Goal: Complete application form: Complete application form

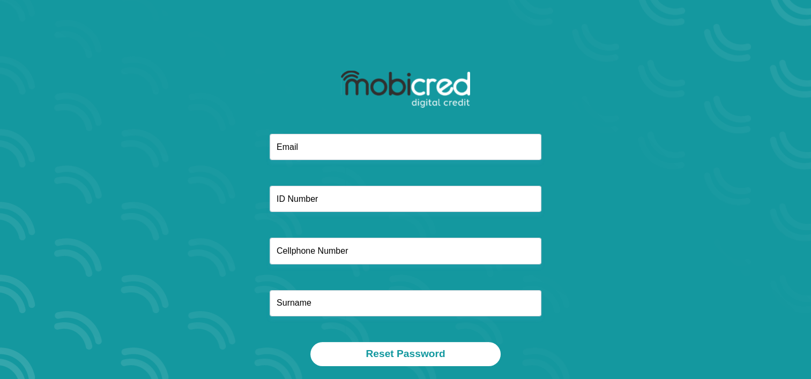
type input "t"
type input "[EMAIL_ADDRESS][DOMAIN_NAME]"
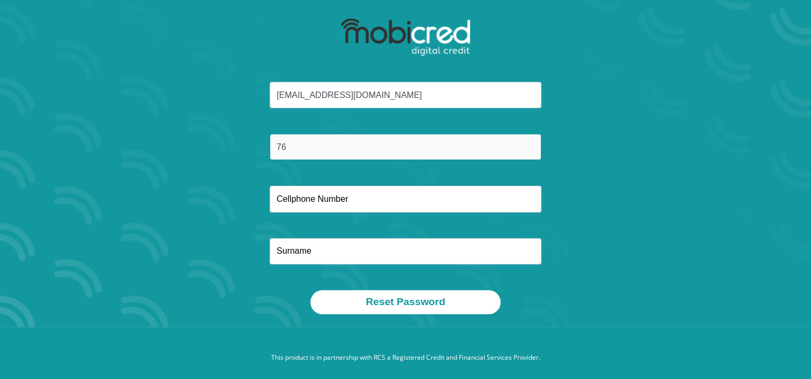
scroll to position [54, 0]
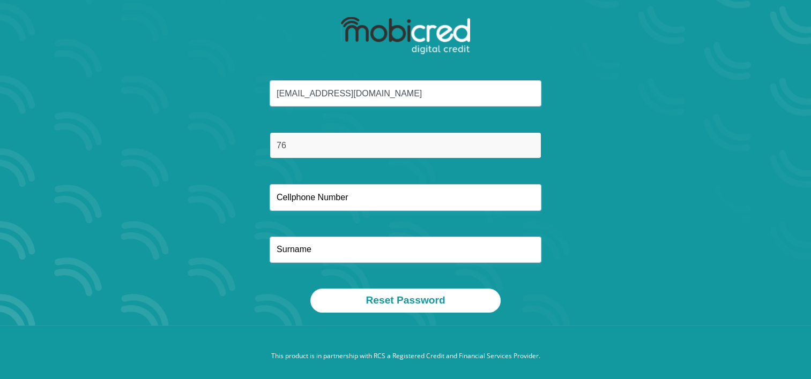
click at [330, 152] on input "76" at bounding box center [406, 145] width 272 height 26
type input "7602150032080"
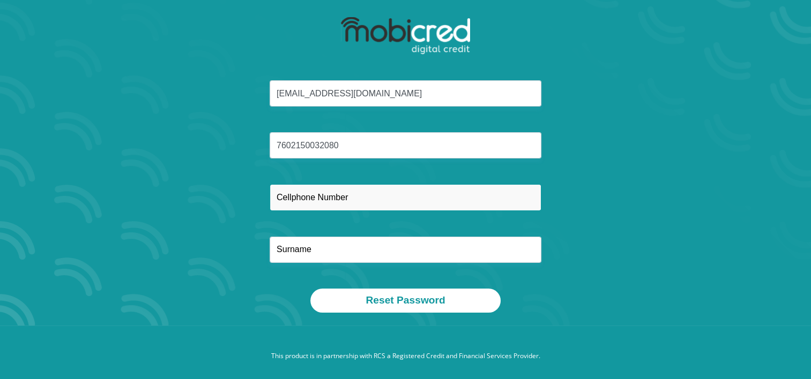
type input "0719258927"
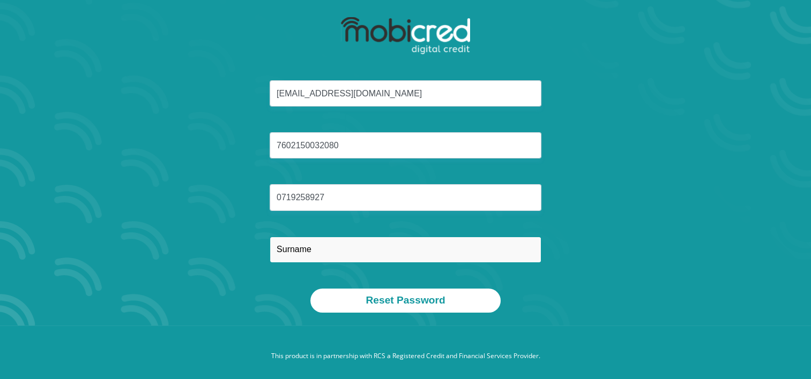
type input "Lange"
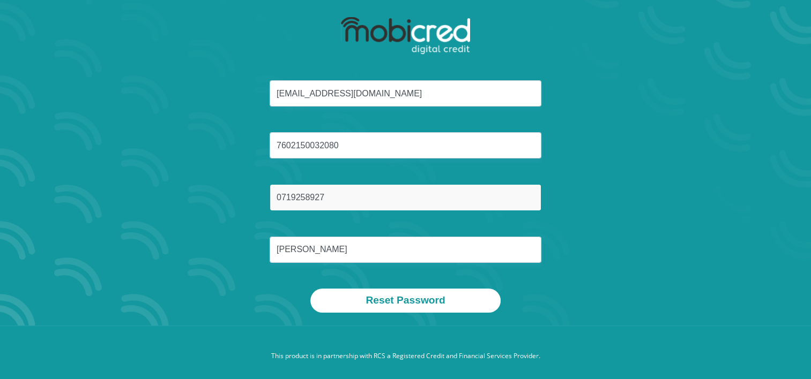
drag, startPoint x: 333, startPoint y: 198, endPoint x: 262, endPoint y: 194, distance: 71.3
click at [262, 194] on div "0719258927" at bounding box center [405, 197] width 288 height 26
type input "0691399564"
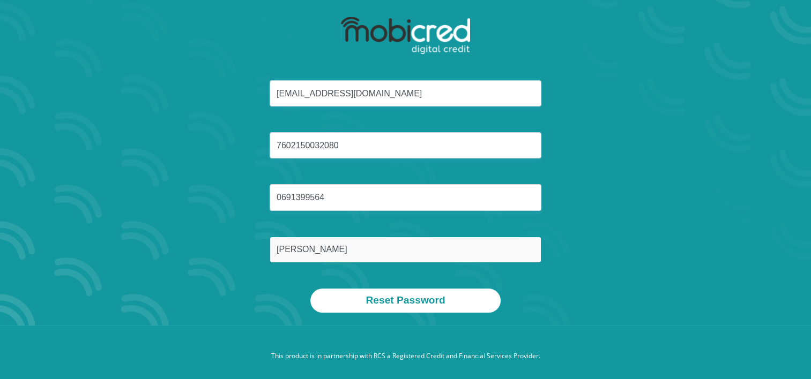
click at [379, 255] on input "Lange" at bounding box center [406, 250] width 272 height 26
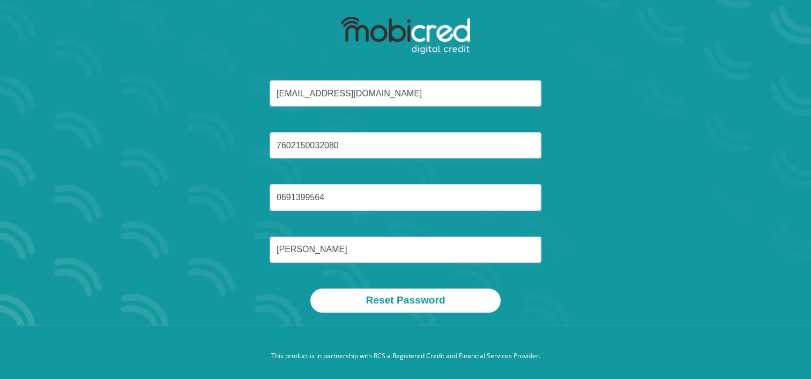
click at [203, 263] on div "dietjiesdaaitjies2023@gmail.com 7602150032080 0691399564 Lange" at bounding box center [405, 184] width 575 height 208
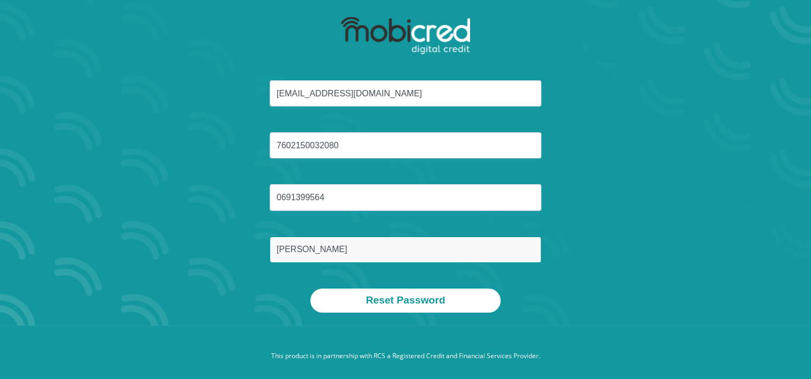
drag, startPoint x: 305, startPoint y: 255, endPoint x: 255, endPoint y: 253, distance: 50.4
click at [255, 253] on div "dietjiesdaaitjies2023@gmail.com 7602150032080 0691399564 Lange" at bounding box center [405, 184] width 575 height 208
click at [318, 244] on input "Lange" at bounding box center [406, 250] width 272 height 26
type input "L"
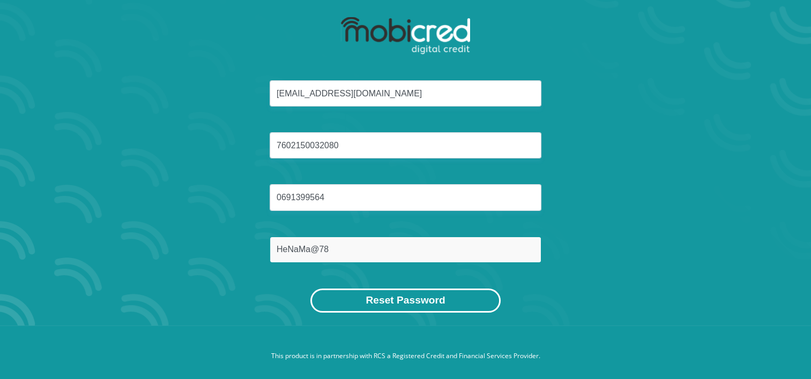
type input "HeNaMa@78"
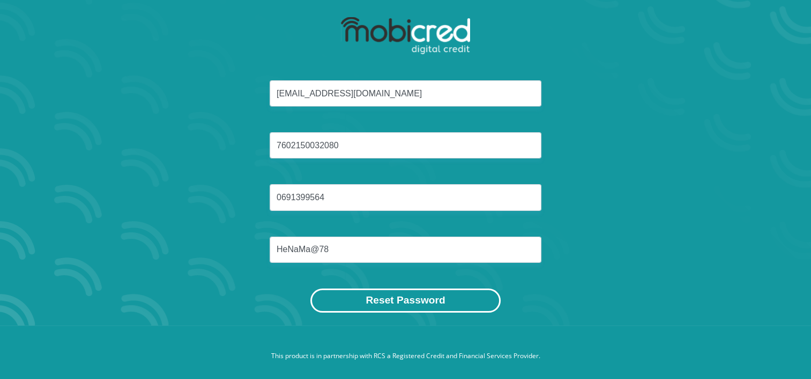
click at [446, 302] on button "Reset Password" at bounding box center [405, 301] width 190 height 24
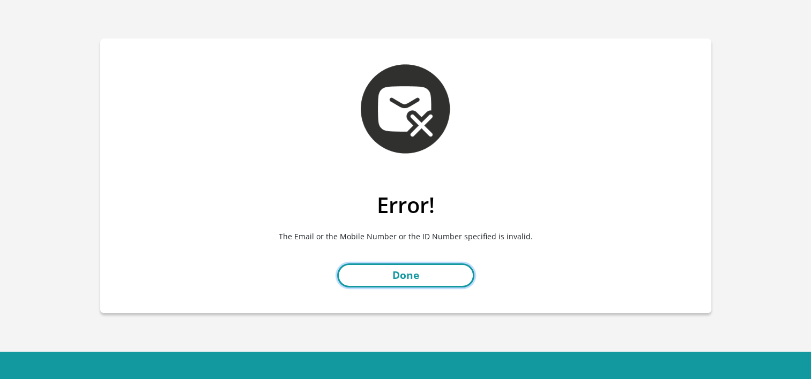
click at [424, 276] on link "Done" at bounding box center [405, 276] width 137 height 24
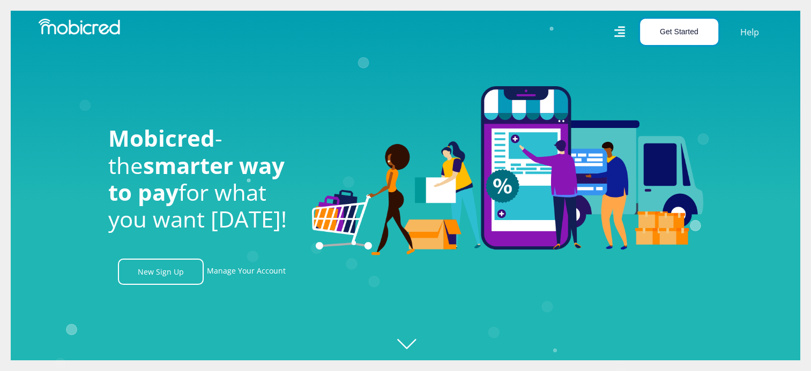
click at [674, 32] on button "Get Started" at bounding box center [679, 32] width 78 height 26
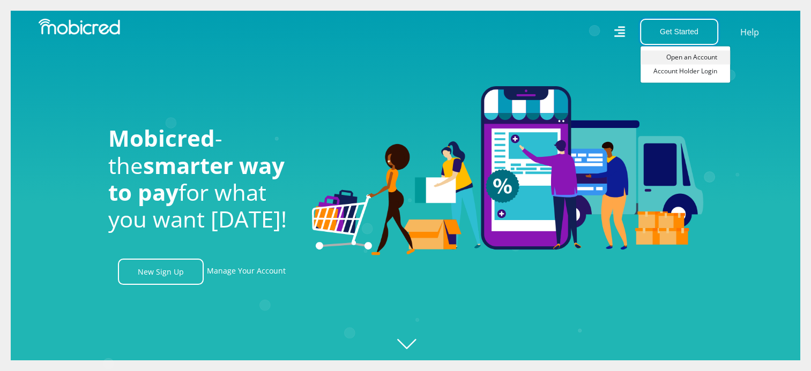
scroll to position [0, 1374]
click at [673, 56] on link "Open an Account" at bounding box center [684, 57] width 89 height 14
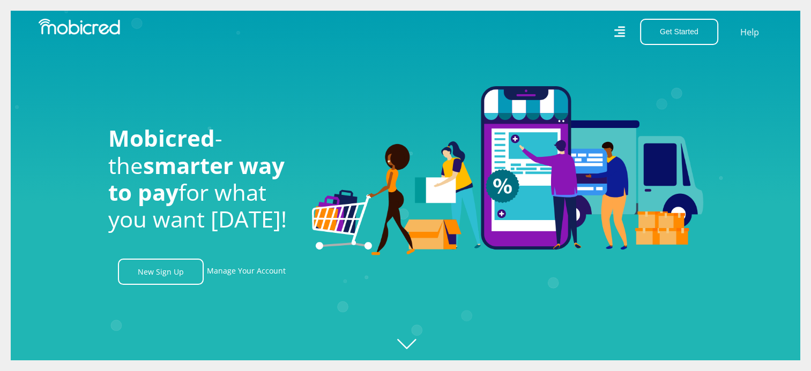
scroll to position [0, 2443]
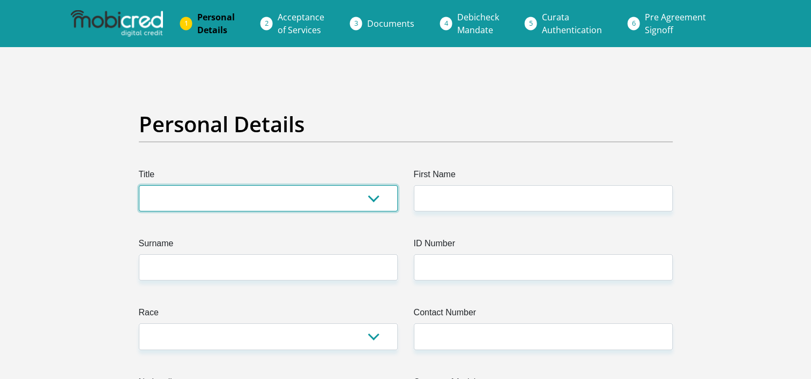
drag, startPoint x: 372, startPoint y: 200, endPoint x: 365, endPoint y: 204, distance: 7.7
click at [372, 200] on select "Mr Ms Mrs Dr Other" at bounding box center [268, 198] width 259 height 26
select select "Ms"
click at [139, 185] on select "Mr Ms Mrs Dr Other" at bounding box center [268, 198] width 259 height 26
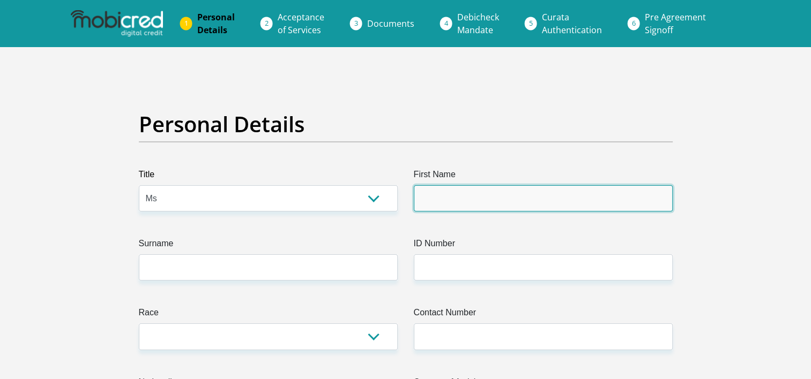
click at [505, 196] on input "First Name" at bounding box center [543, 198] width 259 height 26
type input "Natasha"
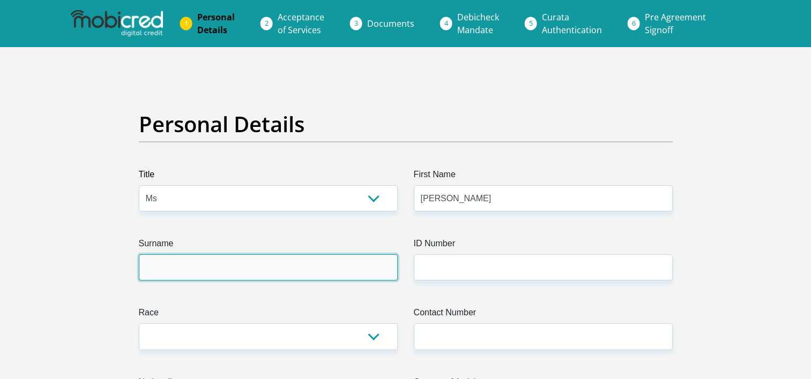
type input "Lange"
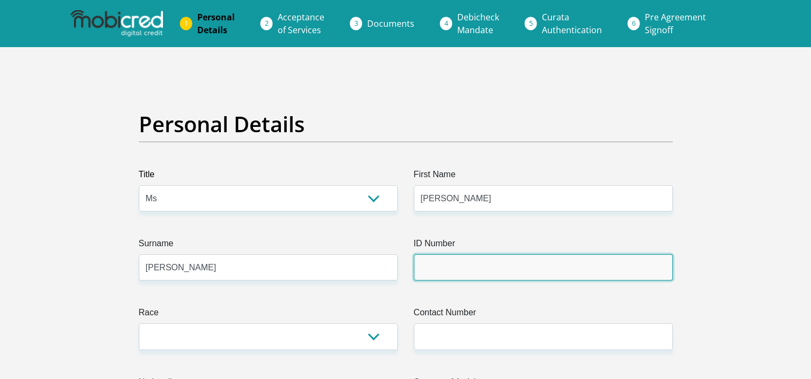
type input "7602150032080"
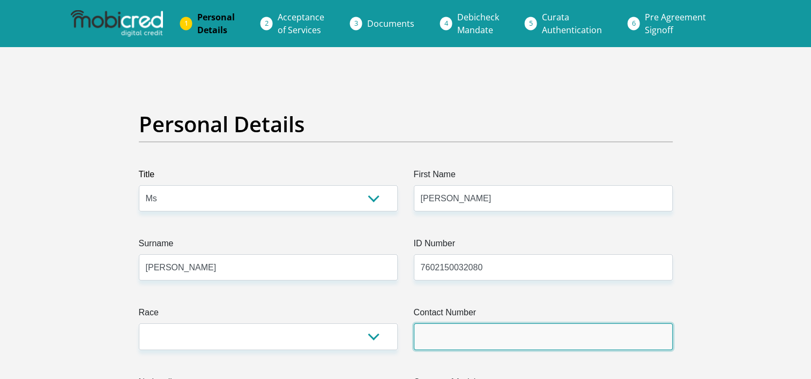
type input "0719258927"
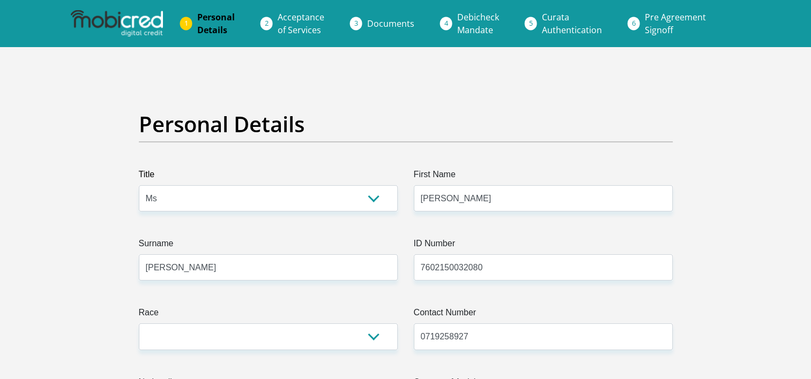
select select "ZAF"
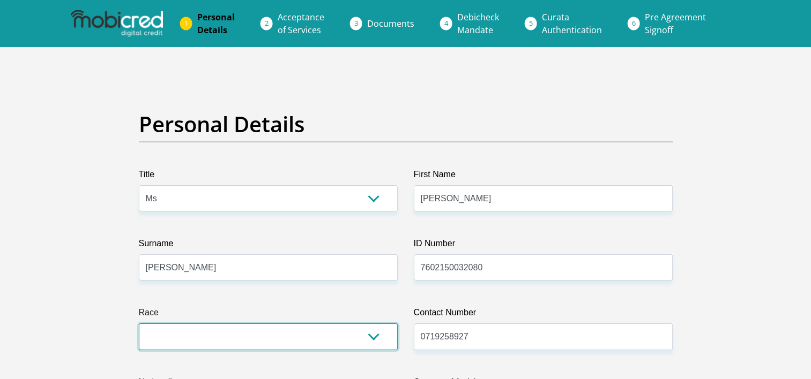
click at [370, 337] on select "Black Coloured Indian White Other" at bounding box center [268, 337] width 259 height 26
select select "4"
click at [139, 324] on select "Black Coloured Indian White Other" at bounding box center [268, 337] width 259 height 26
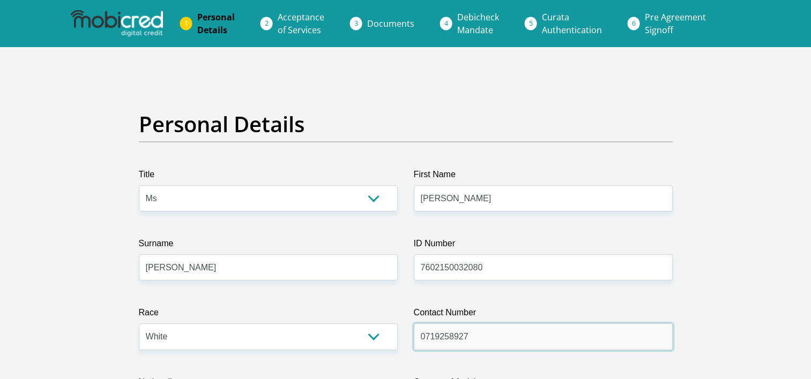
click at [500, 334] on input "0719258927" at bounding box center [543, 337] width 259 height 26
drag, startPoint x: 479, startPoint y: 336, endPoint x: 403, endPoint y: 338, distance: 76.1
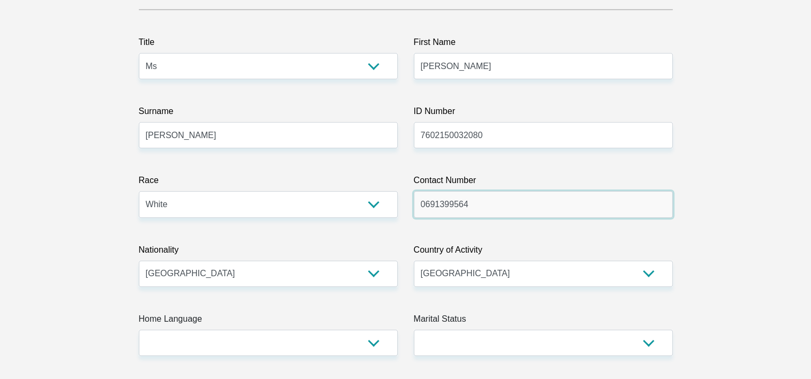
scroll to position [161, 0]
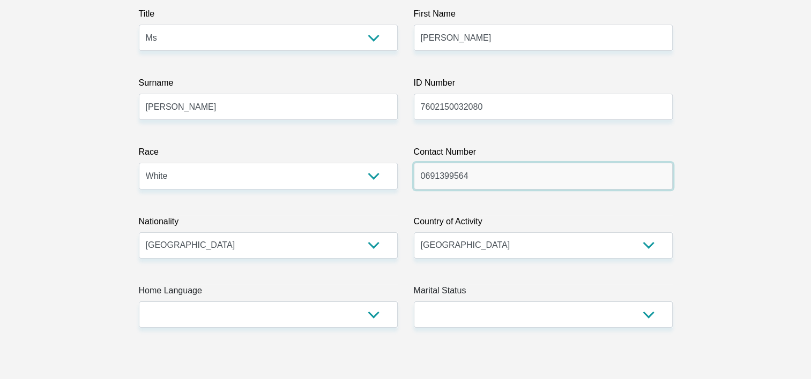
type input "0691399564"
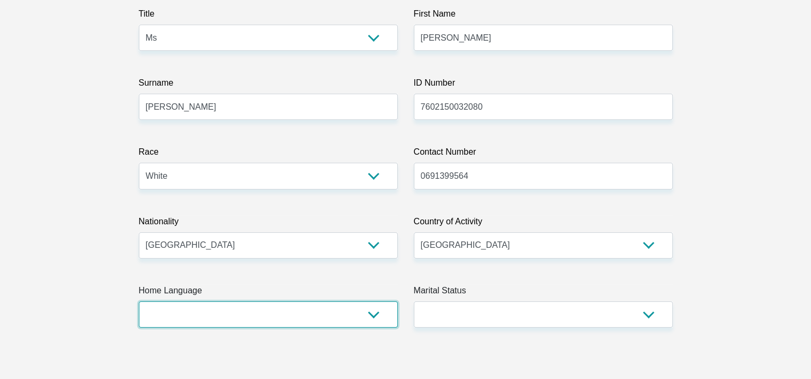
click at [229, 317] on select "Afrikaans English Sepedi South Ndebele Southern Sotho Swati Tsonga Tswana Venda…" at bounding box center [268, 315] width 259 height 26
select select "eng"
click at [139, 302] on select "Afrikaans English Sepedi South Ndebele Southern Sotho Swati Tsonga Tswana Venda…" at bounding box center [268, 315] width 259 height 26
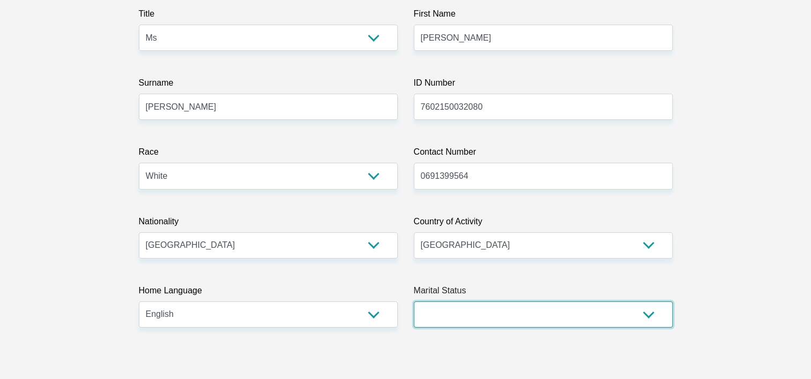
click at [495, 310] on select "Married ANC Single Divorced Widowed Married COP or Customary Law" at bounding box center [543, 315] width 259 height 26
select select "5"
click at [414, 302] on select "Married ANC Single Divorced Widowed Married COP or Customary Law" at bounding box center [543, 315] width 259 height 26
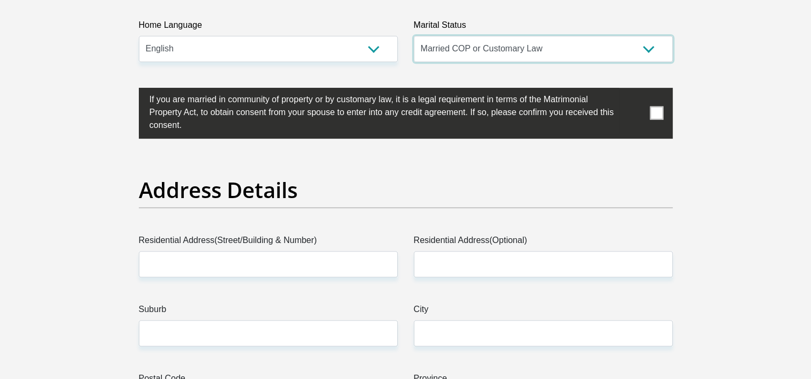
scroll to position [429, 0]
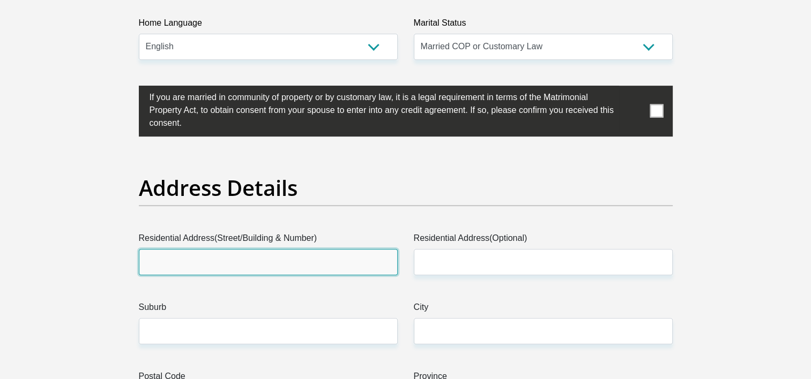
click at [205, 253] on input "Residential Address(Street/Building & Number)" at bounding box center [268, 262] width 259 height 26
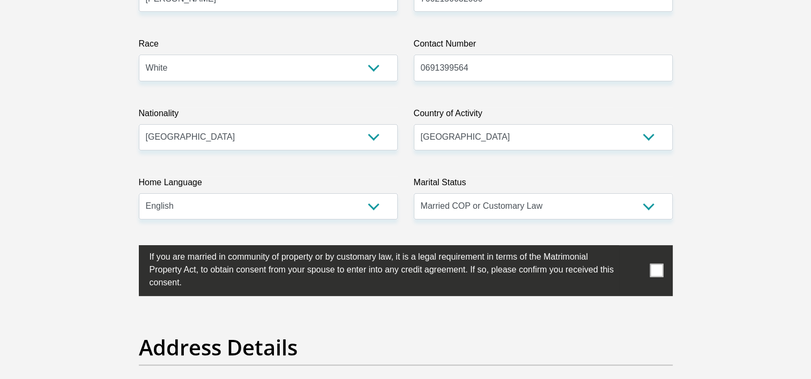
scroll to position [268, 0]
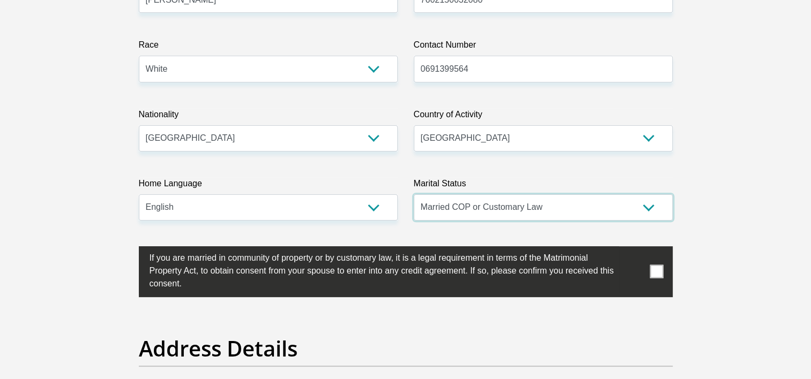
click at [517, 206] on select "Married ANC Single Divorced Widowed Married COP or Customary Law" at bounding box center [543, 207] width 259 height 26
click at [414, 194] on select "Married ANC Single Divorced Widowed Married COP or Customary Law" at bounding box center [543, 207] width 259 height 26
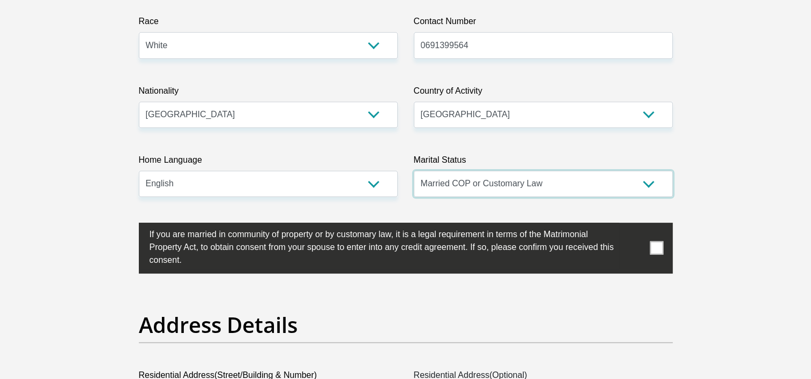
scroll to position [321, 0]
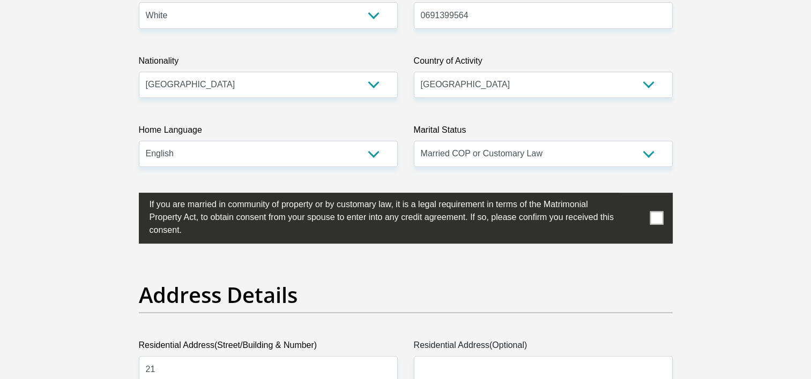
click at [652, 219] on span at bounding box center [655, 218] width 13 height 13
click at [128, 196] on input "checkbox" at bounding box center [128, 196] width 0 height 0
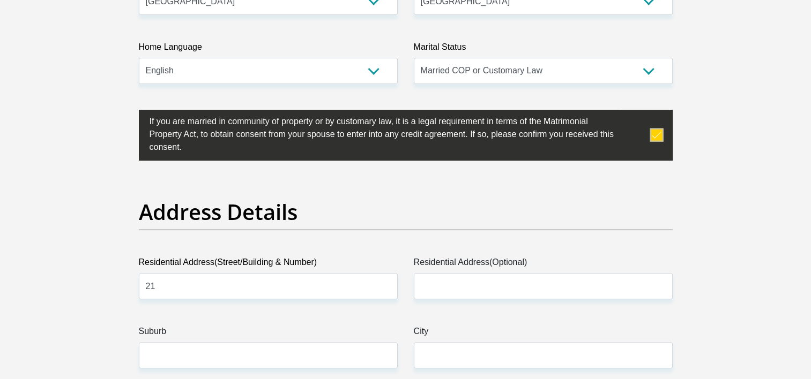
scroll to position [429, 0]
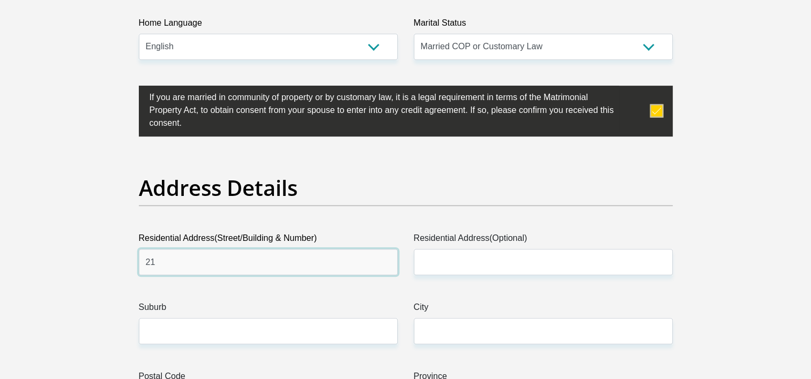
click at [192, 257] on input "21" at bounding box center [268, 262] width 259 height 26
type input "21 Bendet Street"
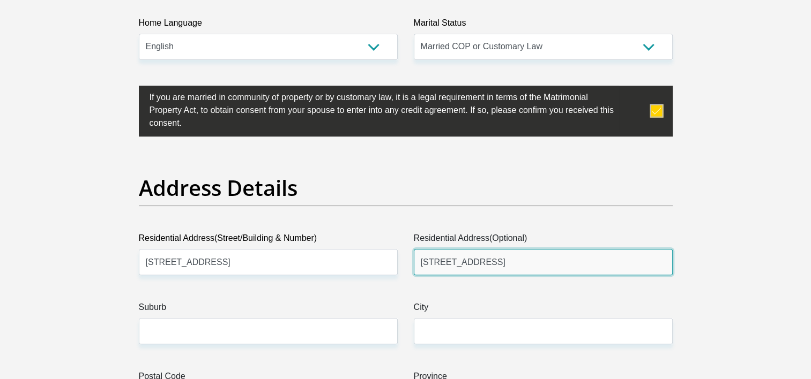
type input "21 Bendet Street"
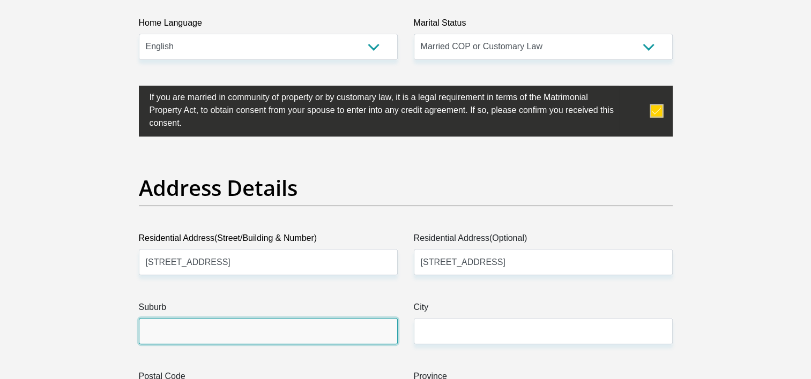
click at [194, 319] on input "Suburb" at bounding box center [268, 331] width 259 height 26
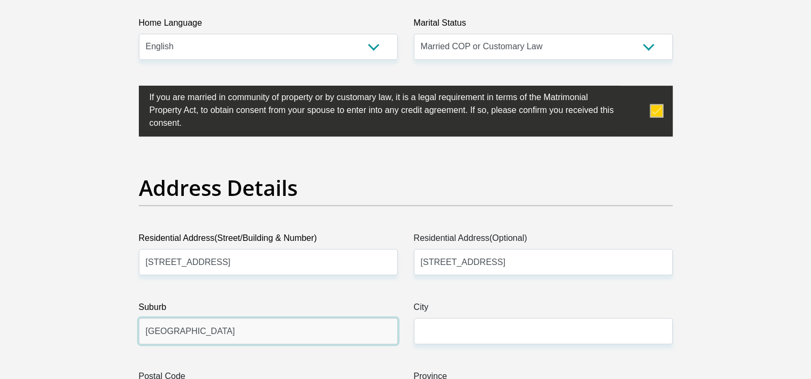
type input "Deneysville"
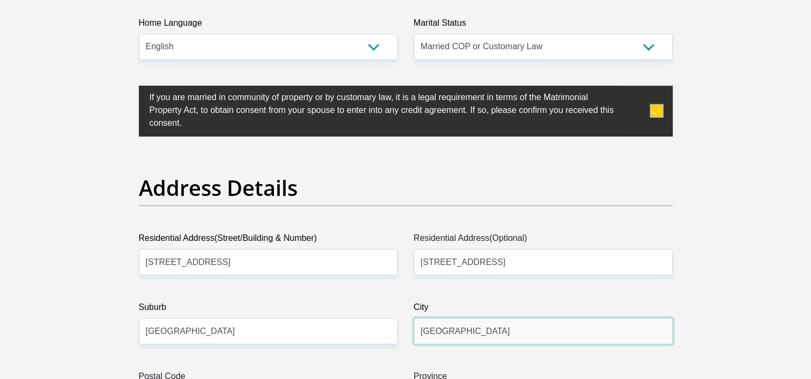
type input "Deneysville"
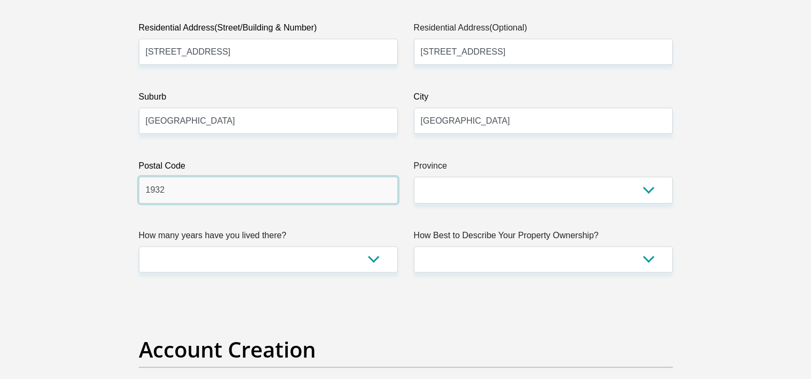
type input "1932"
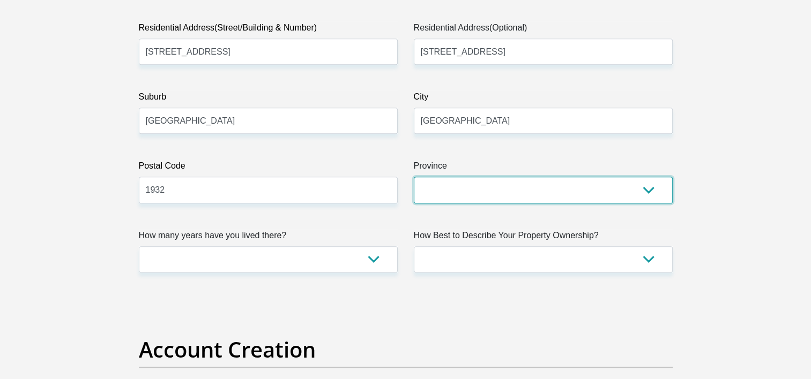
select select "Free State"
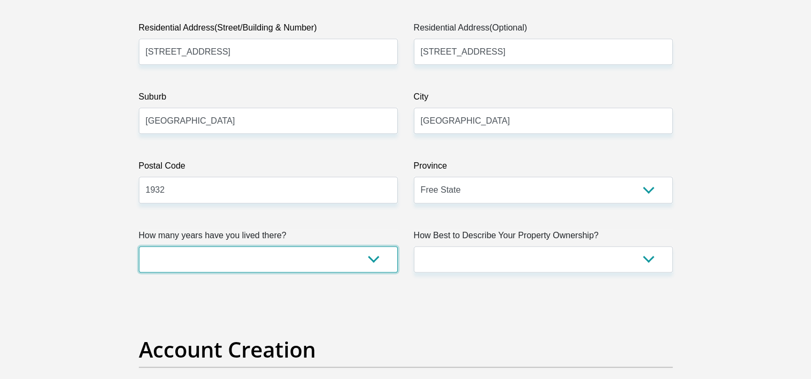
click at [372, 259] on select "less than 1 year 1-3 years 3-5 years 5+ years" at bounding box center [268, 259] width 259 height 26
select select "4"
click at [139, 246] on select "less than 1 year 1-3 years 3-5 years 5+ years" at bounding box center [268, 259] width 259 height 26
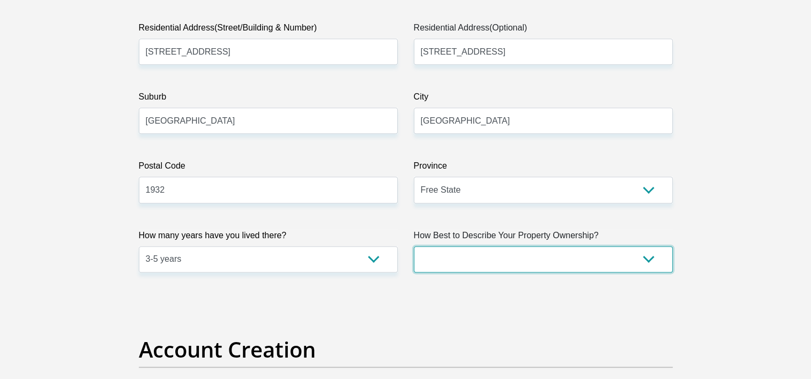
click at [479, 261] on select "Owned Rented Family Owned Company Dwelling" at bounding box center [543, 259] width 259 height 26
select select "Owned"
click at [414, 246] on select "Owned Rented Family Owned Company Dwelling" at bounding box center [543, 259] width 259 height 26
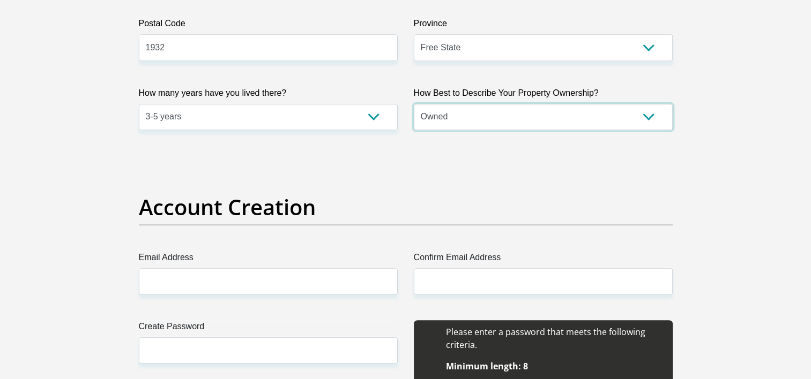
scroll to position [800, 0]
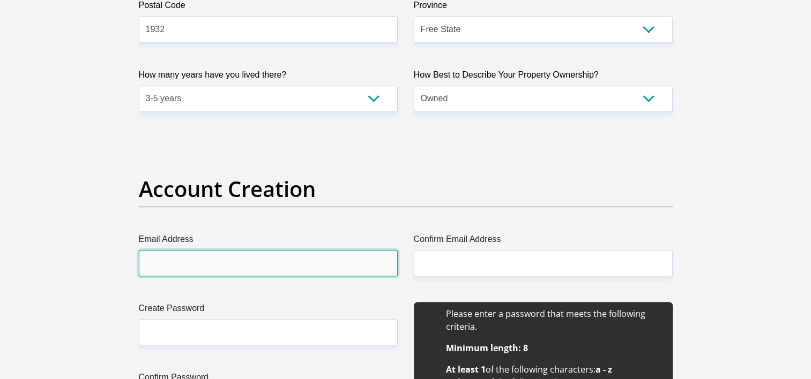
click at [300, 266] on input "Email Address" at bounding box center [268, 263] width 259 height 26
type input "dietjiesdaaitjies2023@gmail.com"
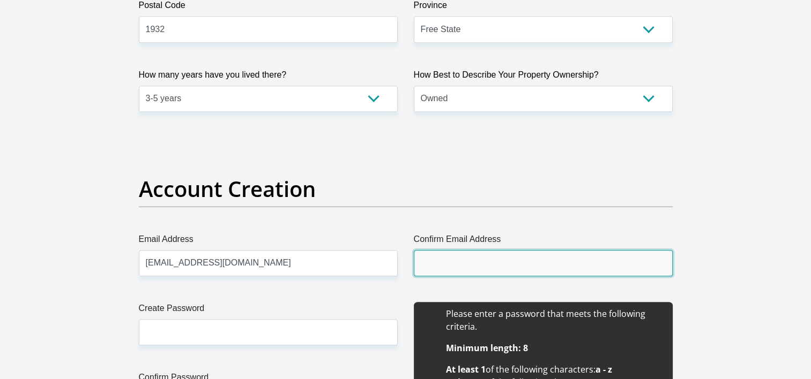
type input "dietjiesdaaitjies2023@gmail.com"
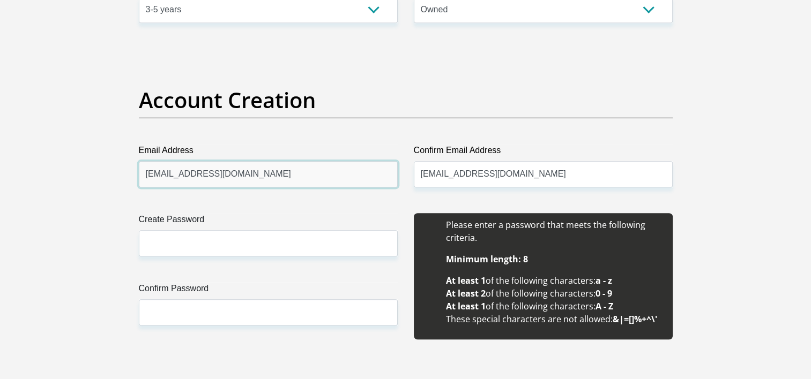
scroll to position [907, 0]
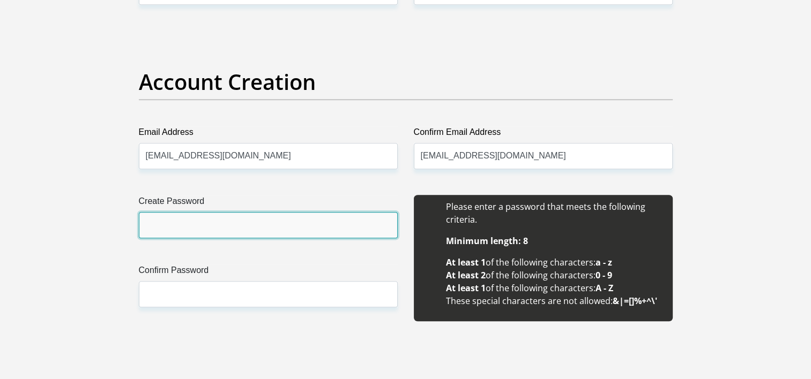
click at [310, 229] on input "Create Password" at bounding box center [268, 225] width 259 height 26
type input "HeNaMa@78"
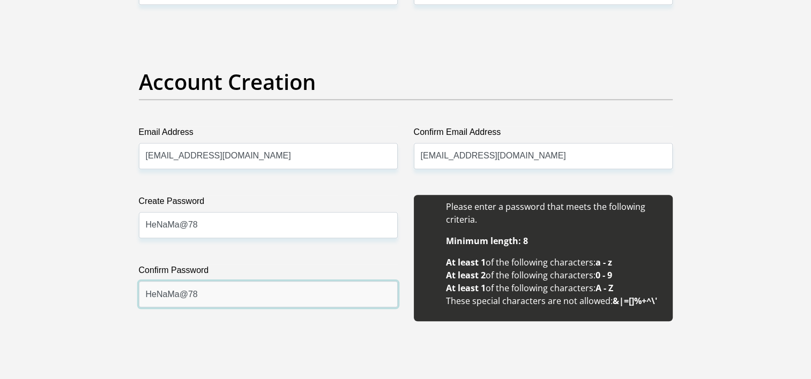
type input "HeNaMa@78"
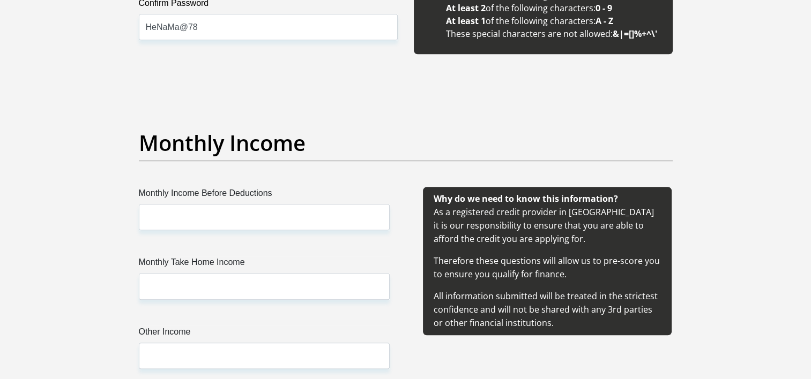
scroll to position [1175, 0]
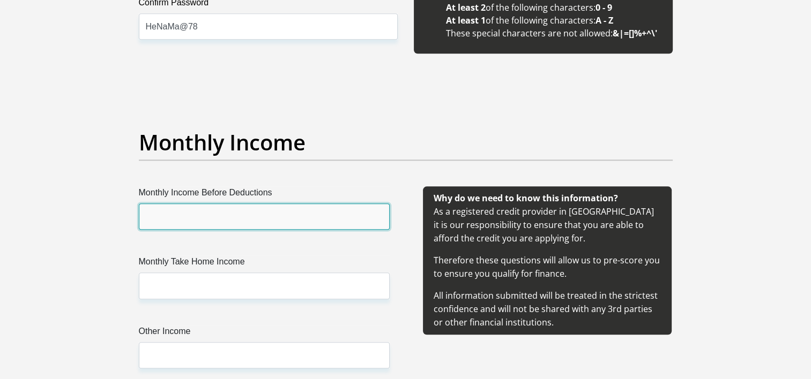
click at [203, 215] on input "Monthly Income Before Deductions" at bounding box center [264, 217] width 251 height 26
click at [177, 213] on input "Monthly Income Before Deductions" at bounding box center [264, 217] width 251 height 26
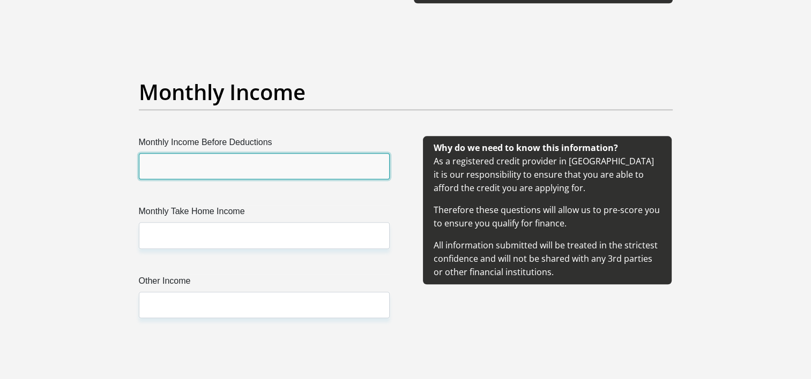
scroll to position [1229, 0]
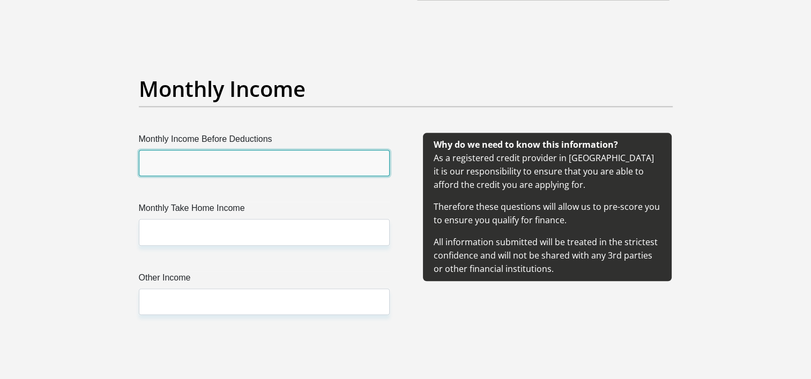
click at [197, 158] on input "Monthly Income Before Deductions" at bounding box center [264, 163] width 251 height 26
type input "12250"
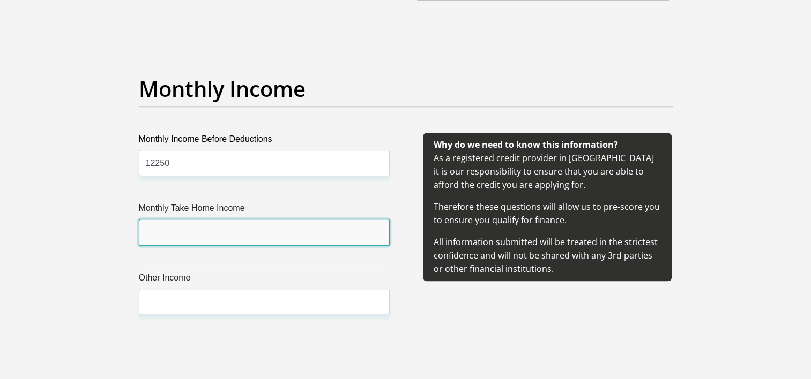
click at [164, 232] on input "Monthly Take Home Income" at bounding box center [264, 232] width 251 height 26
type input "10285"
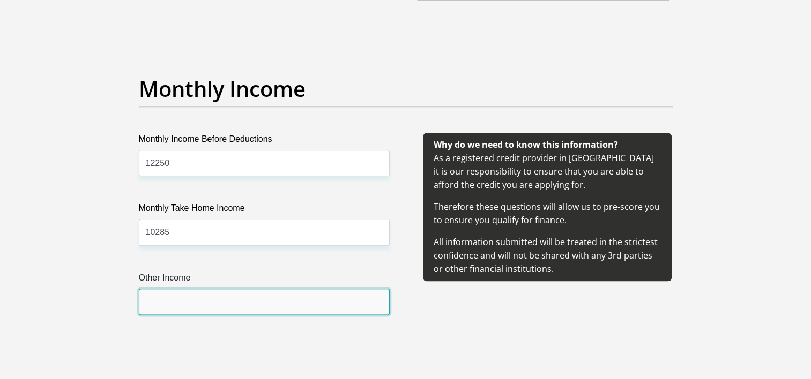
click at [187, 303] on input "Other Income" at bounding box center [264, 302] width 251 height 26
type input "5"
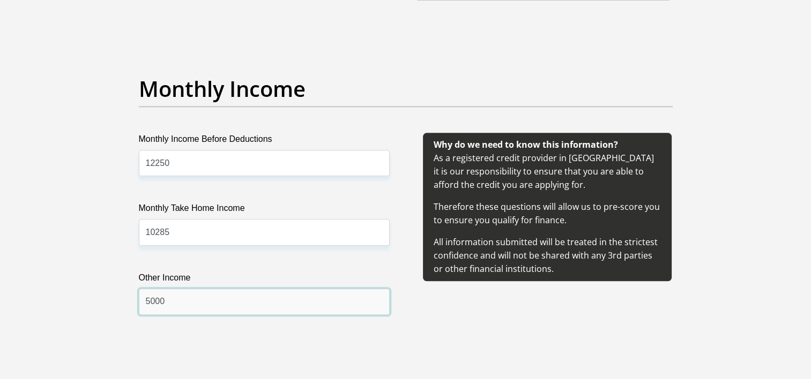
type input "5000"
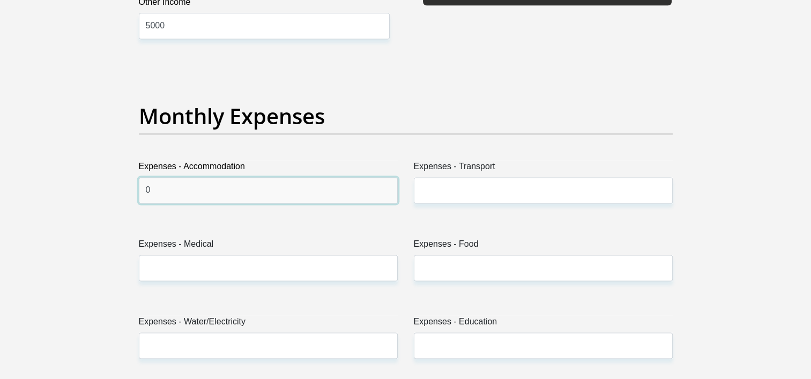
type input "0"
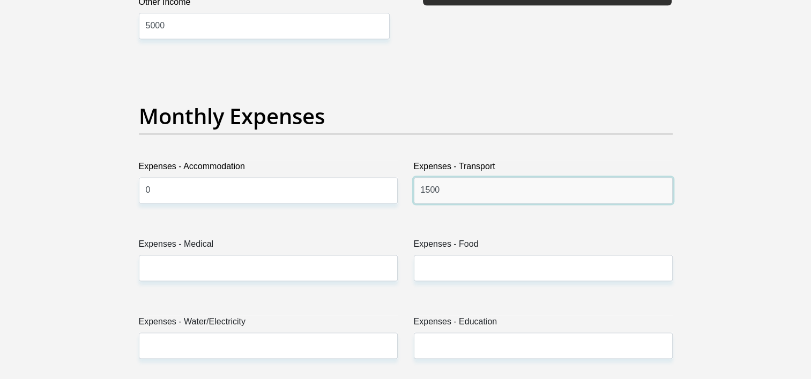
type input "1500"
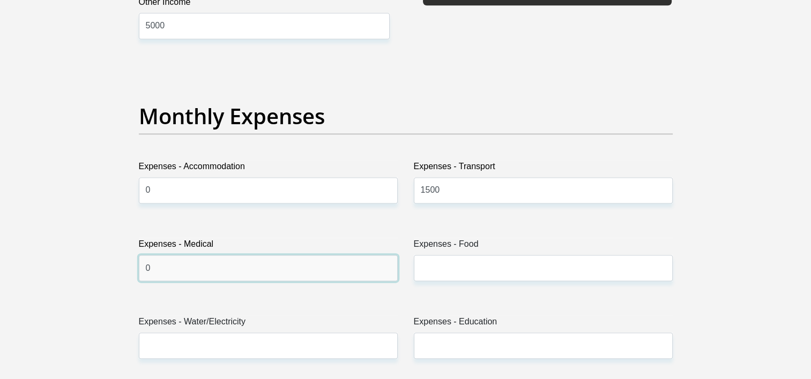
type input "0"
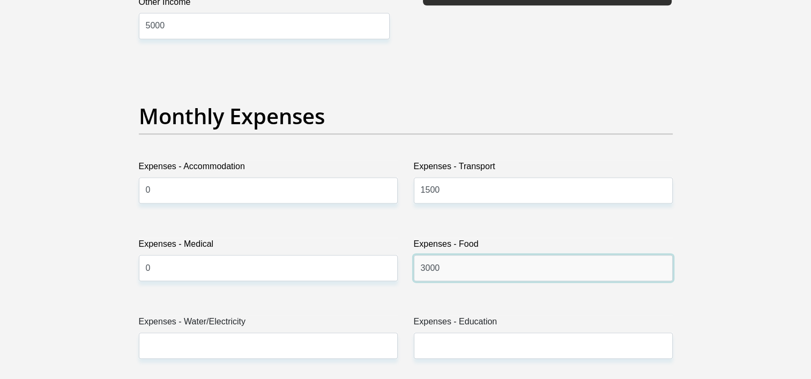
type input "3000"
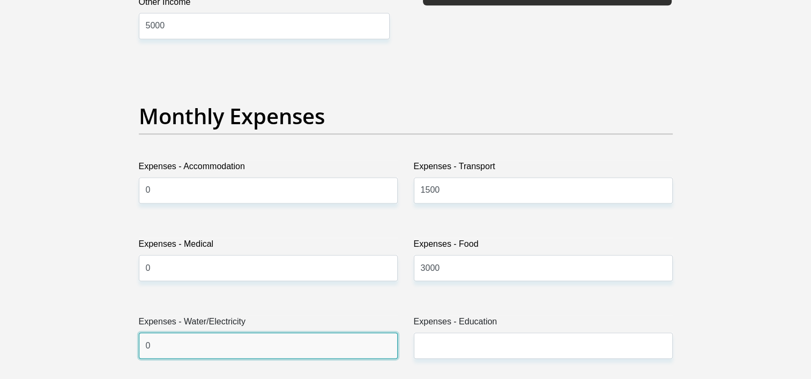
type input "0"
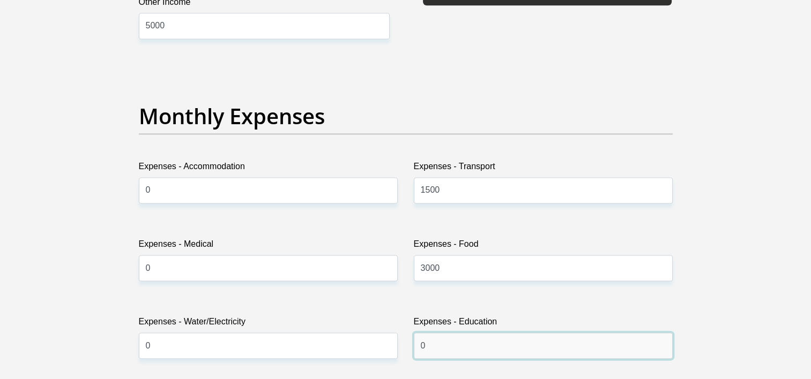
type input "0"
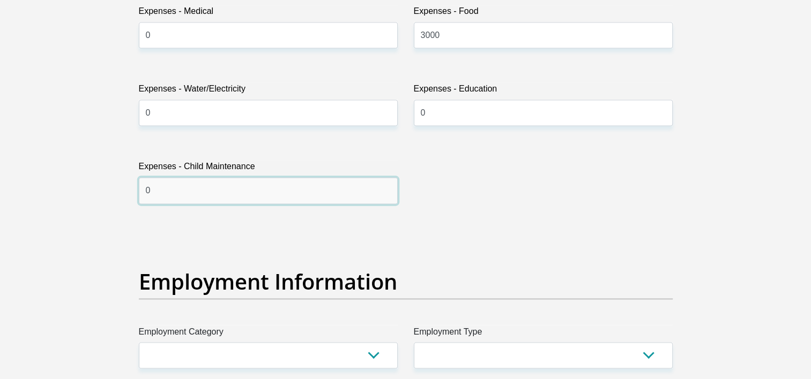
type input "0"
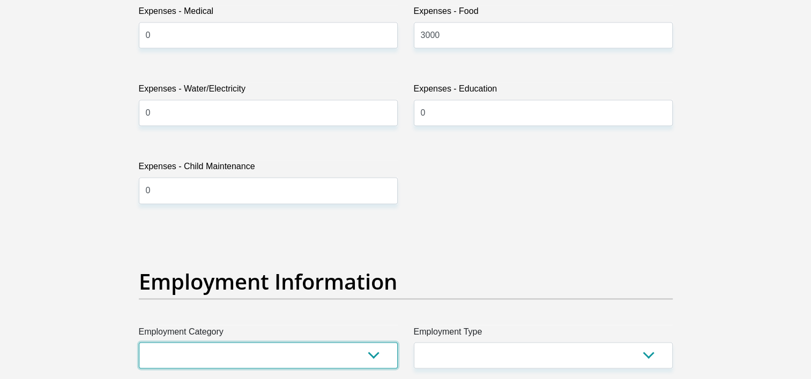
click at [367, 353] on select "AGRICULTURE ALCOHOL & TOBACCO CONSTRUCTION MATERIALS METALLURGY EQUIPMENT FOR R…" at bounding box center [268, 355] width 259 height 26
click at [257, 357] on select "AGRICULTURE ALCOHOL & TOBACCO CONSTRUCTION MATERIALS METALLURGY EQUIPMENT FOR R…" at bounding box center [268, 355] width 259 height 26
select select "27"
click at [139, 342] on select "AGRICULTURE ALCOHOL & TOBACCO CONSTRUCTION MATERIALS METALLURGY EQUIPMENT FOR R…" at bounding box center [268, 355] width 259 height 26
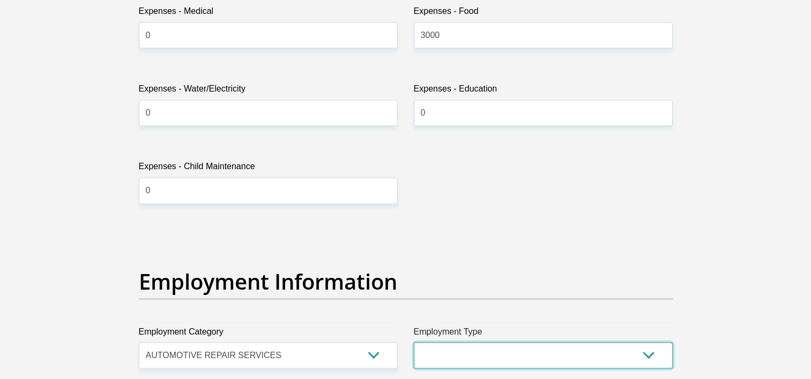
click at [496, 362] on select "College/Lecturer Craft Seller Creative Driver Executive Farmer Forces - Non Com…" at bounding box center [543, 355] width 259 height 26
select select "Office Staff/Clerk"
click at [414, 342] on select "College/Lecturer Craft Seller Creative Driver Executive Farmer Forces - Non Com…" at bounding box center [543, 355] width 259 height 26
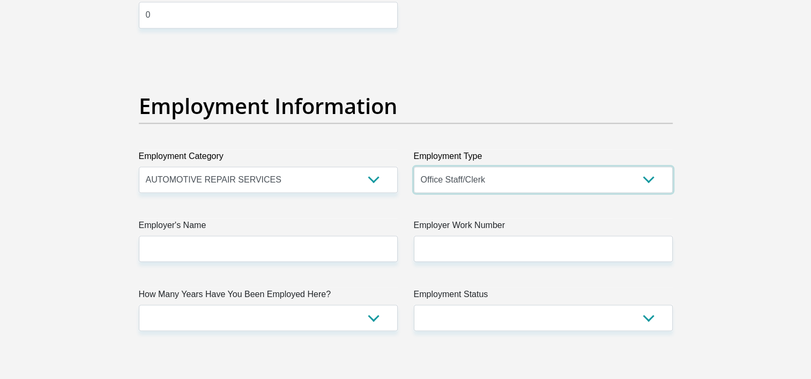
scroll to position [1952, 0]
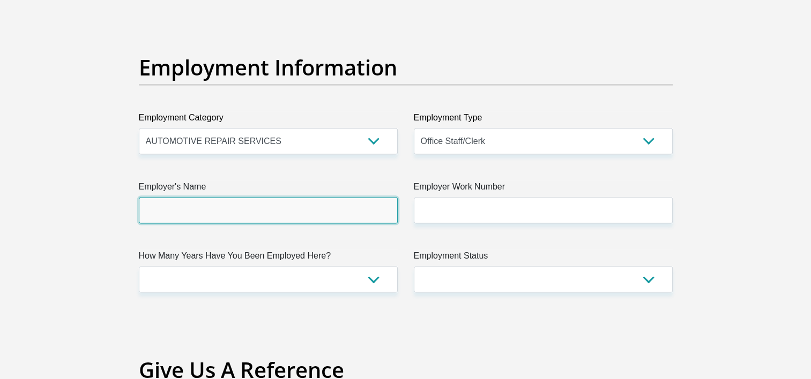
click at [347, 206] on input "Employer's Name" at bounding box center [268, 210] width 259 height 26
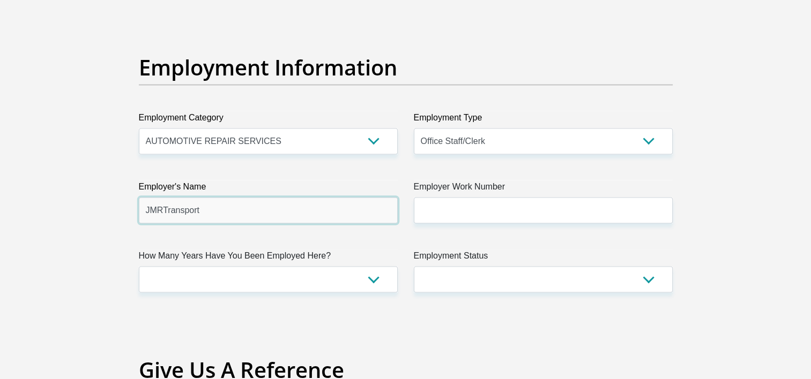
type input "JMRTransport"
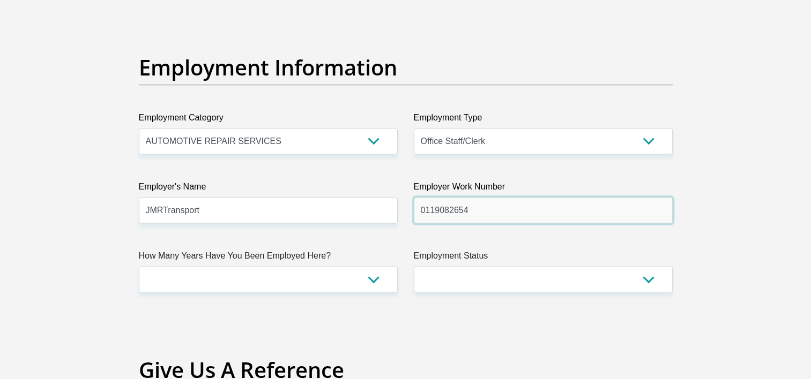
type input "0119082654"
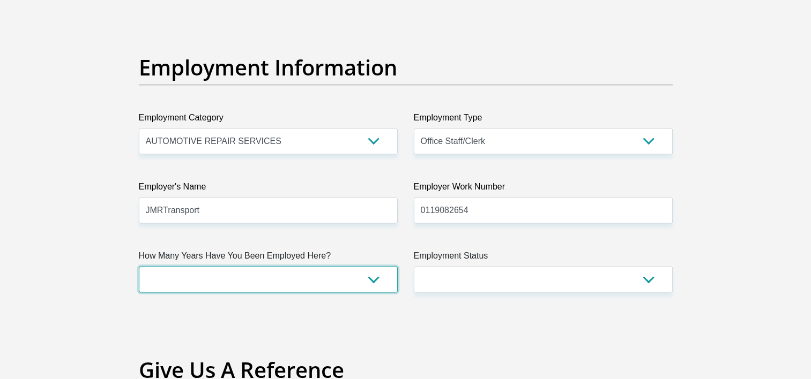
click at [375, 283] on select "less than 1 year 1-3 years 3-5 years 5+ years" at bounding box center [268, 279] width 259 height 26
select select "6"
click at [139, 266] on select "less than 1 year 1-3 years 3-5 years 5+ years" at bounding box center [268, 279] width 259 height 26
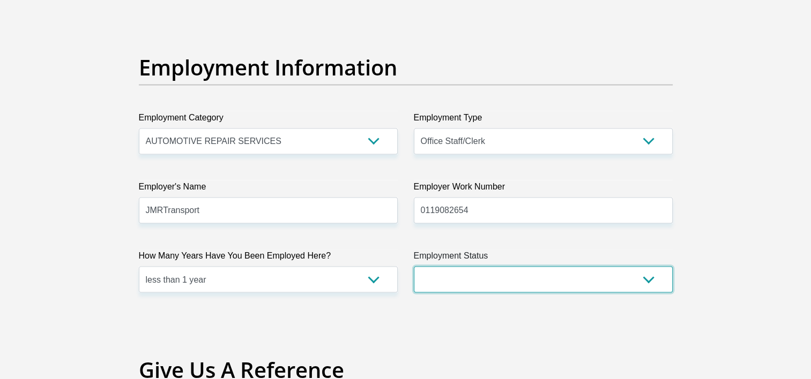
click at [464, 278] on select "Permanent/Full-time Part-time/Casual Contract Worker Self-Employed Housewife Re…" at bounding box center [543, 279] width 259 height 26
select select "1"
click at [414, 266] on select "Permanent/Full-time Part-time/Casual Contract Worker Self-Employed Housewife Re…" at bounding box center [543, 279] width 259 height 26
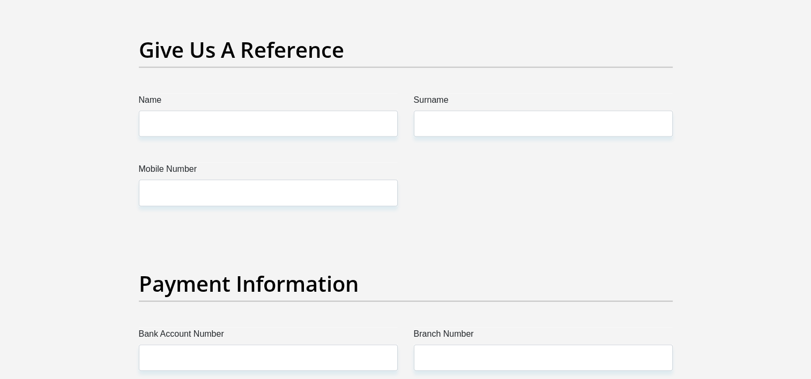
scroll to position [2273, 0]
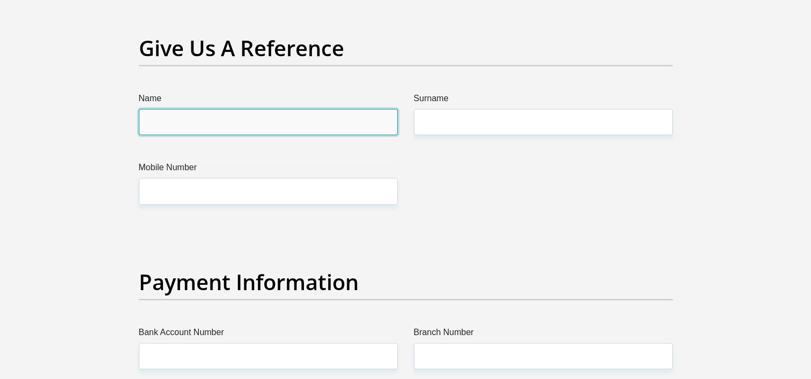
click at [219, 126] on input "Name" at bounding box center [268, 122] width 259 height 26
type input "M"
type input "Melanie"
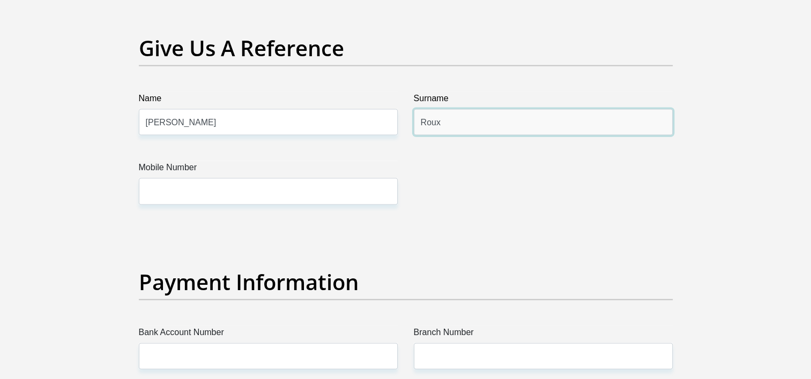
type input "Roux"
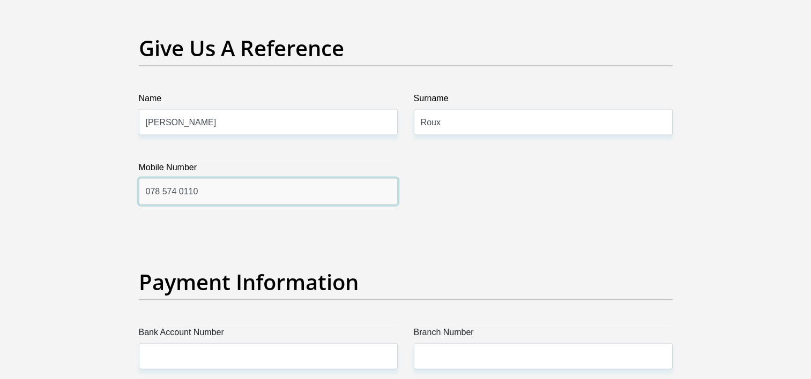
type input "078 574 0110"
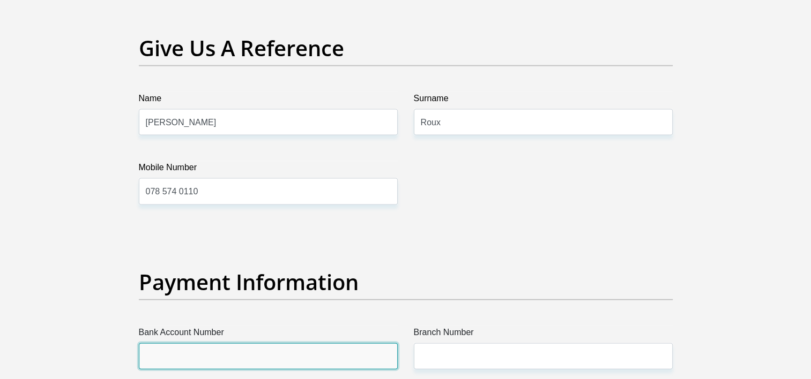
click at [210, 354] on input "Bank Account Number" at bounding box center [268, 356] width 259 height 26
drag, startPoint x: 221, startPoint y: 352, endPoint x: 39, endPoint y: 351, distance: 182.7
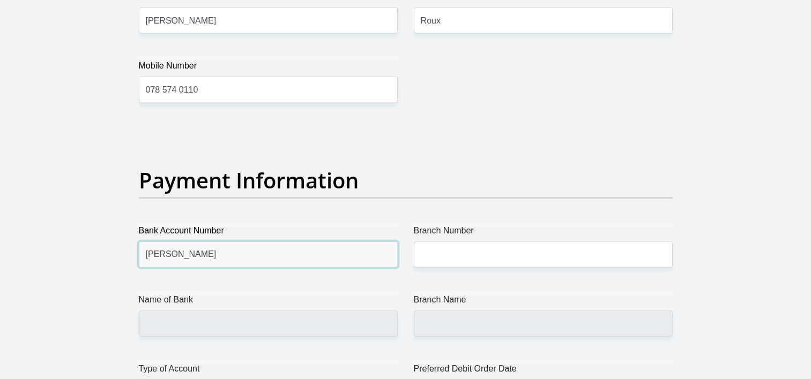
scroll to position [2381, 0]
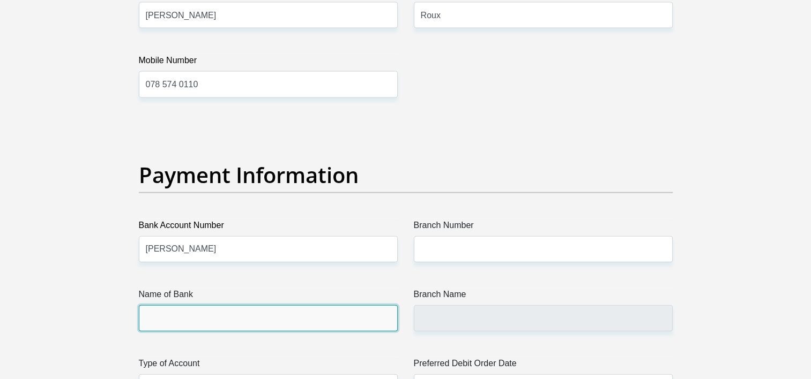
click at [252, 325] on input "Name of Bank" at bounding box center [268, 318] width 259 height 26
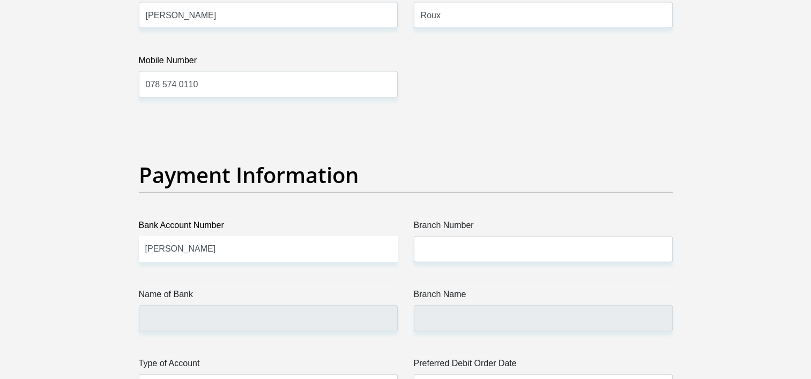
click at [246, 294] on label "Name of Bank" at bounding box center [268, 296] width 259 height 17
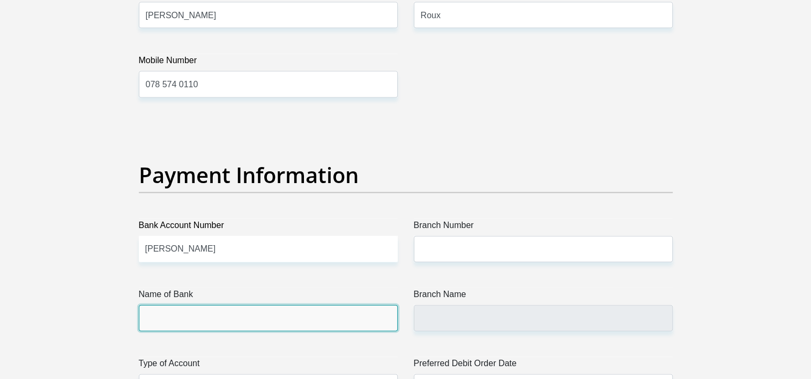
click at [246, 305] on input "Name of Bank" at bounding box center [268, 318] width 259 height 26
click at [219, 325] on input "Name of Bank" at bounding box center [268, 318] width 259 height 26
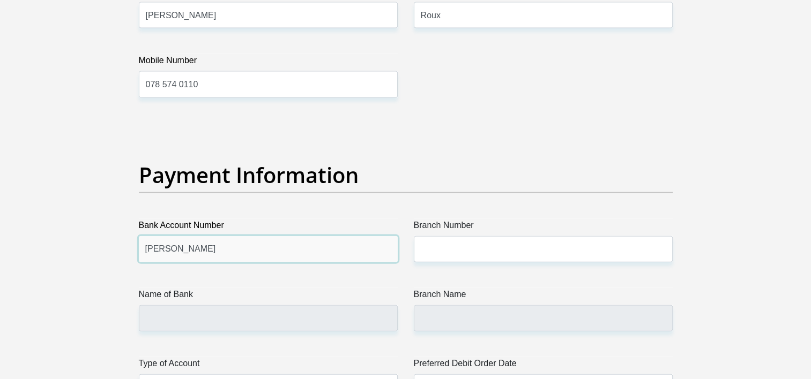
click at [150, 246] on input "Ty" at bounding box center [268, 249] width 259 height 26
drag, startPoint x: 167, startPoint y: 251, endPoint x: 136, endPoint y: 247, distance: 31.8
click at [143, 249] on input "Ty" at bounding box center [268, 249] width 259 height 26
type input "51092713211"
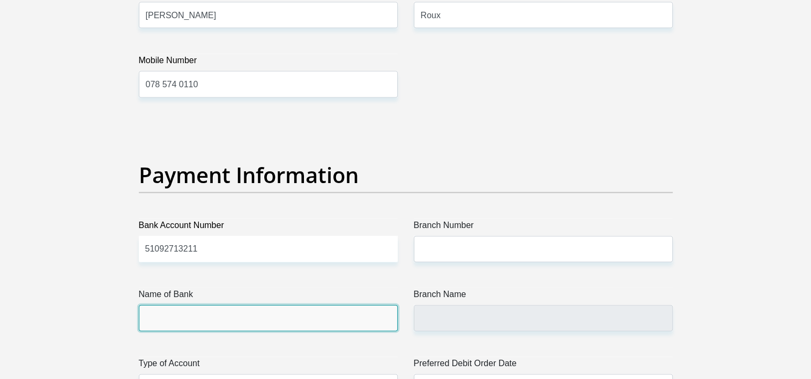
click at [204, 309] on input "Name of Bank" at bounding box center [268, 318] width 259 height 26
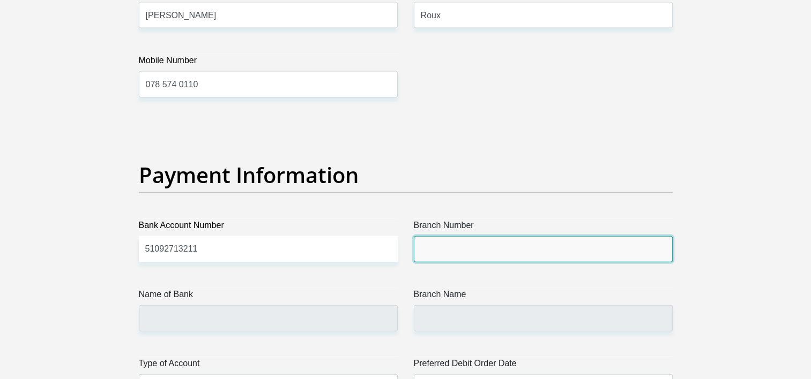
click at [449, 245] on input "Branch Number" at bounding box center [543, 249] width 259 height 26
type input "678910"
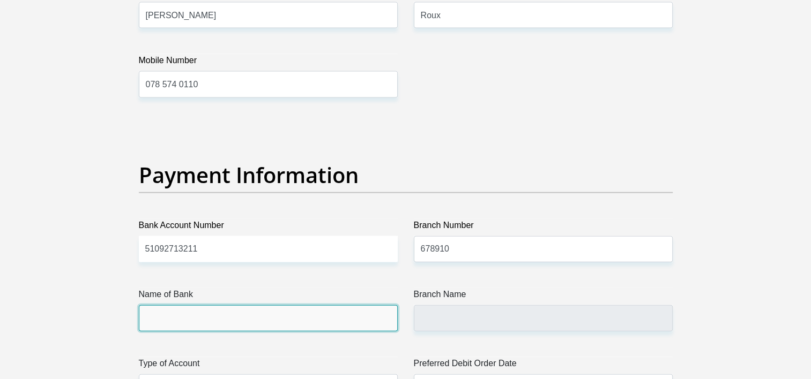
type input "TYME BANK LIMITED"
type input "TYME ROSEBANK"
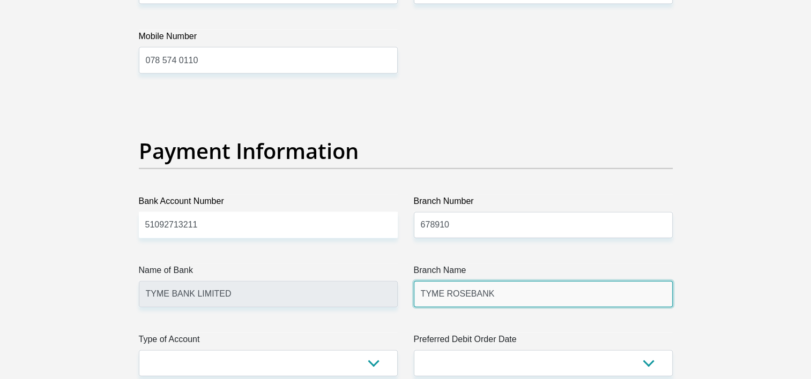
scroll to position [2488, 0]
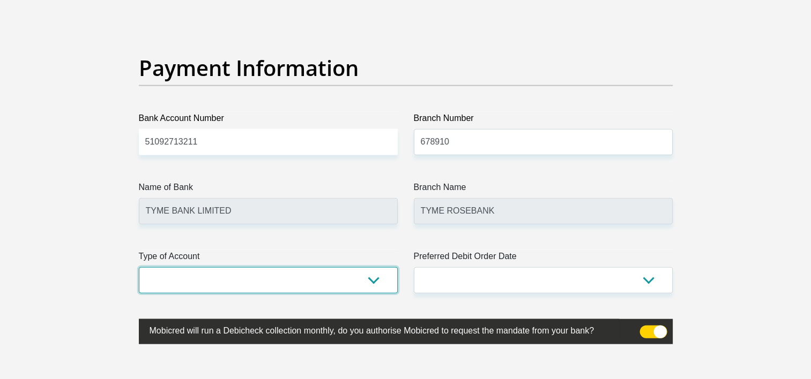
click at [238, 284] on select "Cheque Savings" at bounding box center [268, 280] width 259 height 26
select select "SAV"
click at [139, 267] on select "Cheque Savings" at bounding box center [268, 280] width 259 height 26
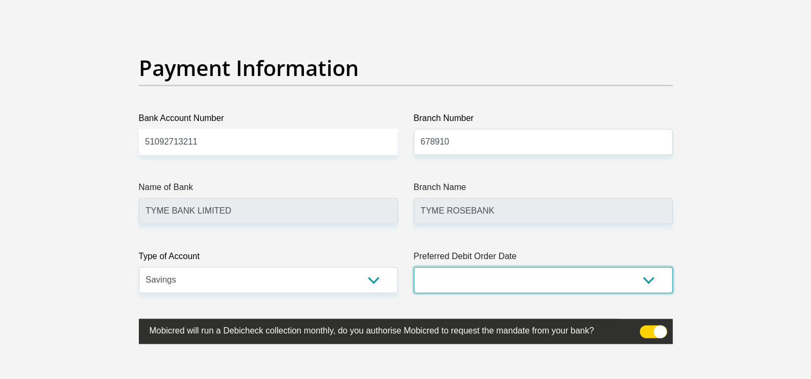
click at [462, 273] on select "1st 2nd 3rd 4th 5th 7th 18th 19th 20th 21st 22nd 23rd 24th 25th 26th 27th 28th …" at bounding box center [543, 280] width 259 height 26
select select "25"
click at [414, 267] on select "1st 2nd 3rd 4th 5th 7th 18th 19th 20th 21st 22nd 23rd 24th 25th 26th 27th 28th …" at bounding box center [543, 280] width 259 height 26
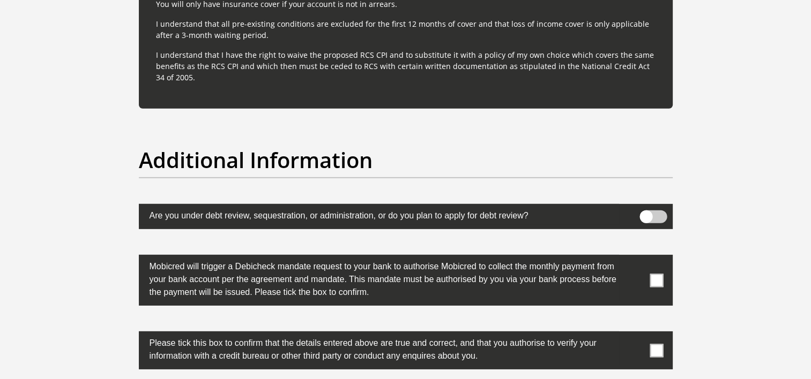
scroll to position [3291, 0]
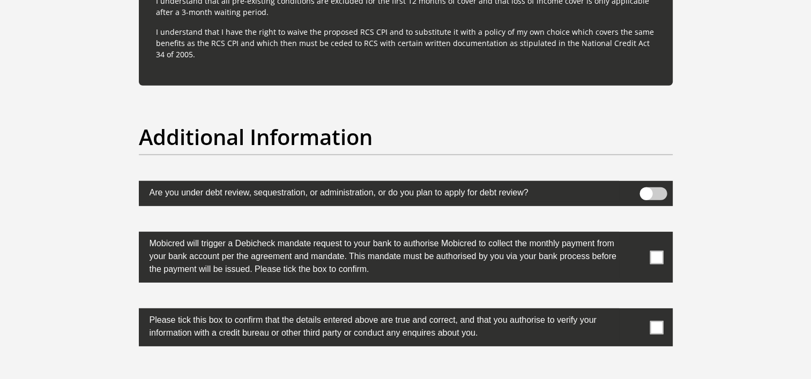
click at [655, 258] on span at bounding box center [655, 257] width 13 height 13
click at [635, 235] on input "checkbox" at bounding box center [635, 235] width 0 height 0
click at [652, 328] on span at bounding box center [655, 327] width 13 height 13
click at [635, 311] on input "checkbox" at bounding box center [635, 311] width 0 height 0
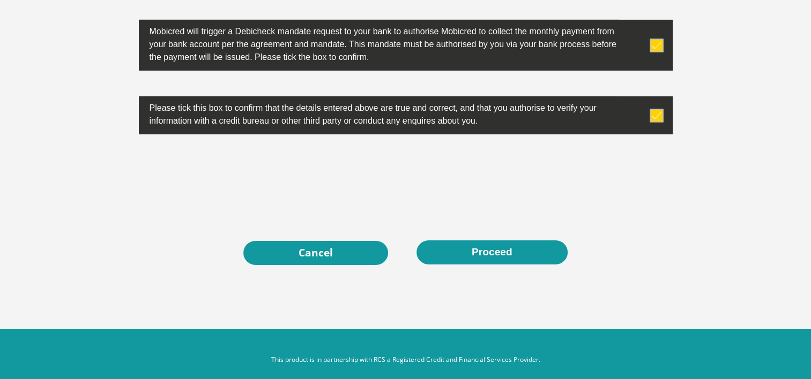
scroll to position [3506, 0]
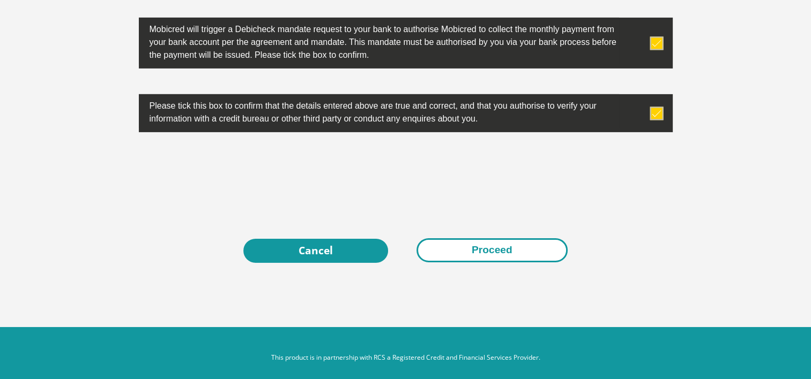
click at [492, 251] on button "Proceed" at bounding box center [491, 250] width 151 height 24
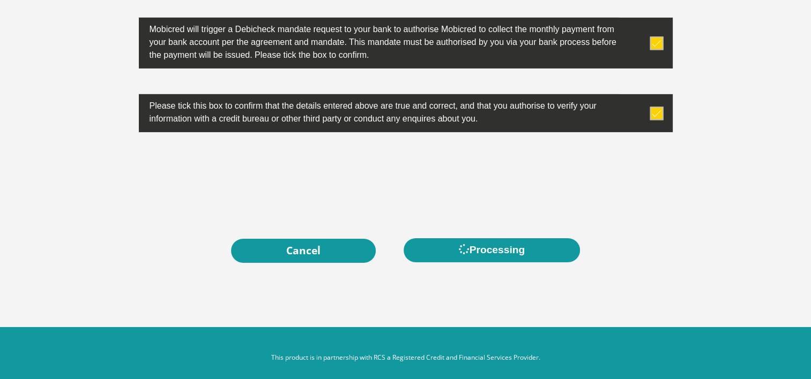
scroll to position [0, 0]
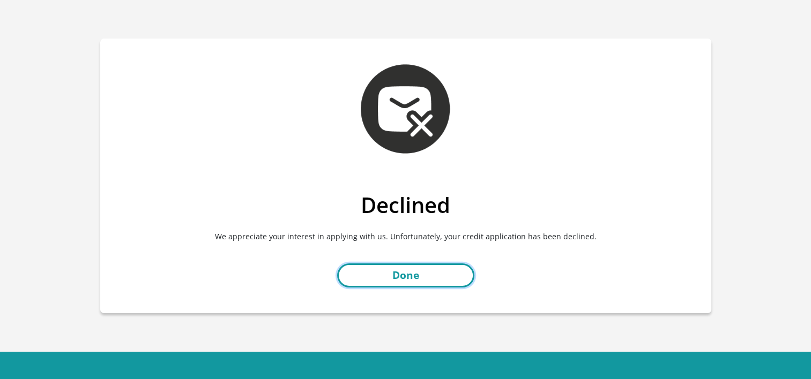
click at [445, 277] on link "Done" at bounding box center [405, 276] width 137 height 24
